Goal: Information Seeking & Learning: Learn about a topic

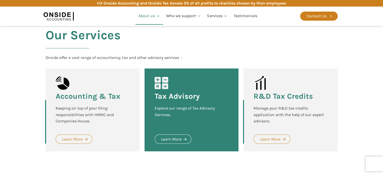
scroll to position [641, 0]
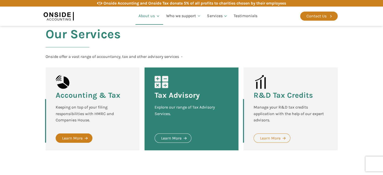
click at [75, 135] on div "Learn More" at bounding box center [72, 138] width 20 height 7
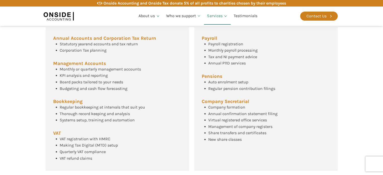
scroll to position [223, 0]
click at [275, 155] on div "Payroll Payroll registration Monthly payroll processing Tax and NI payment advi…" at bounding box center [265, 99] width 143 height 144
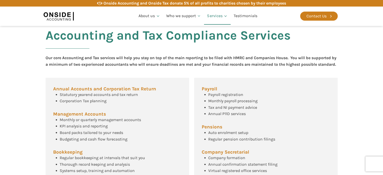
scroll to position [173, 0]
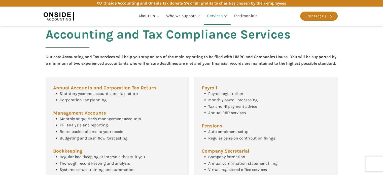
click at [33, 87] on section "Accounting and Tax Compliance Services Our core Accounting and Tax services wil…" at bounding box center [191, 123] width 383 height 213
click at [12, 118] on section "Accounting and Tax Compliance Services Our core Accounting and Tax services wil…" at bounding box center [191, 123] width 383 height 213
